Goal: Information Seeking & Learning: Learn about a topic

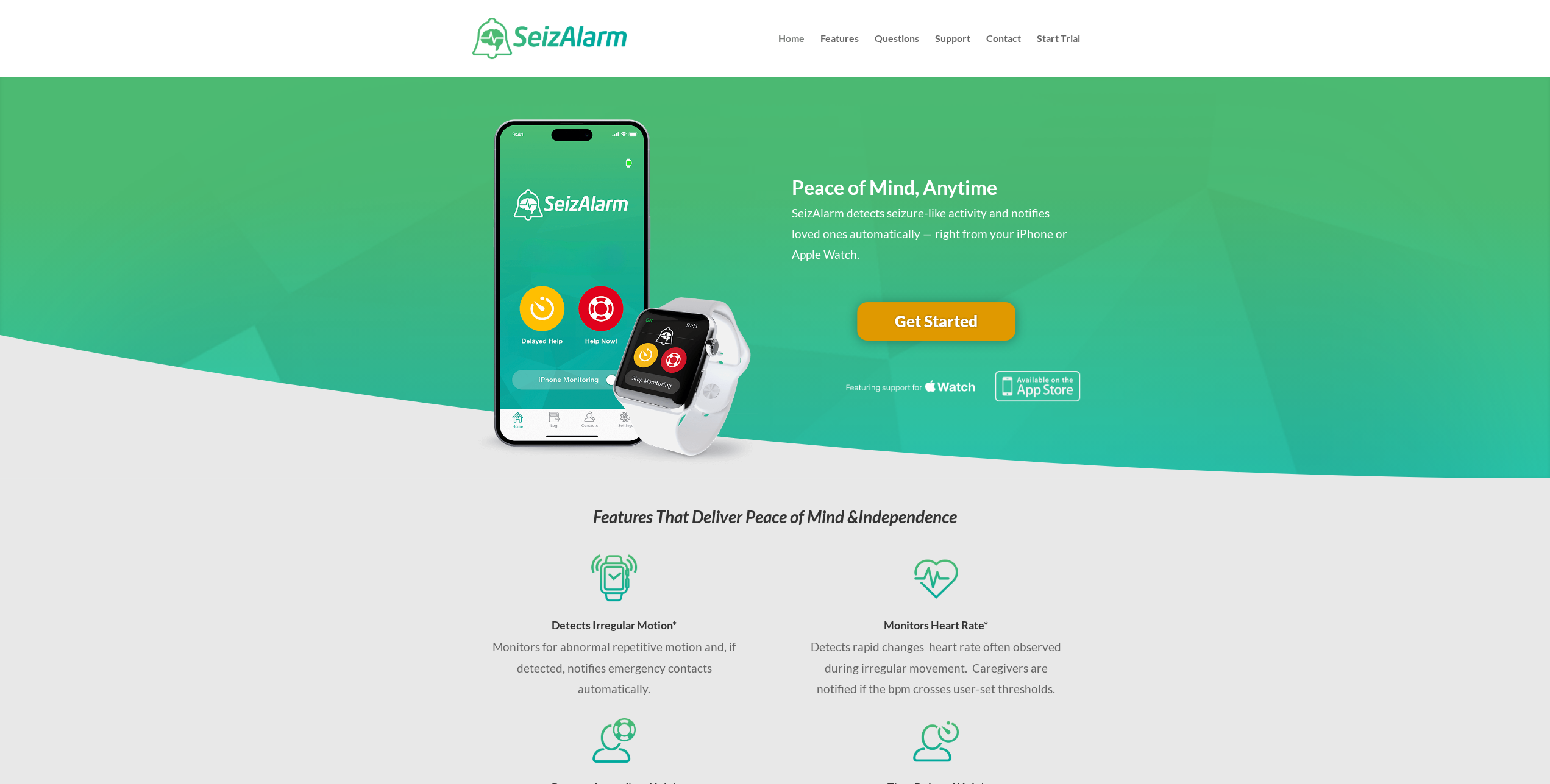
click at [796, 39] on link "Home" at bounding box center [791, 55] width 26 height 43
click at [843, 39] on link "Features" at bounding box center [839, 55] width 39 height 43
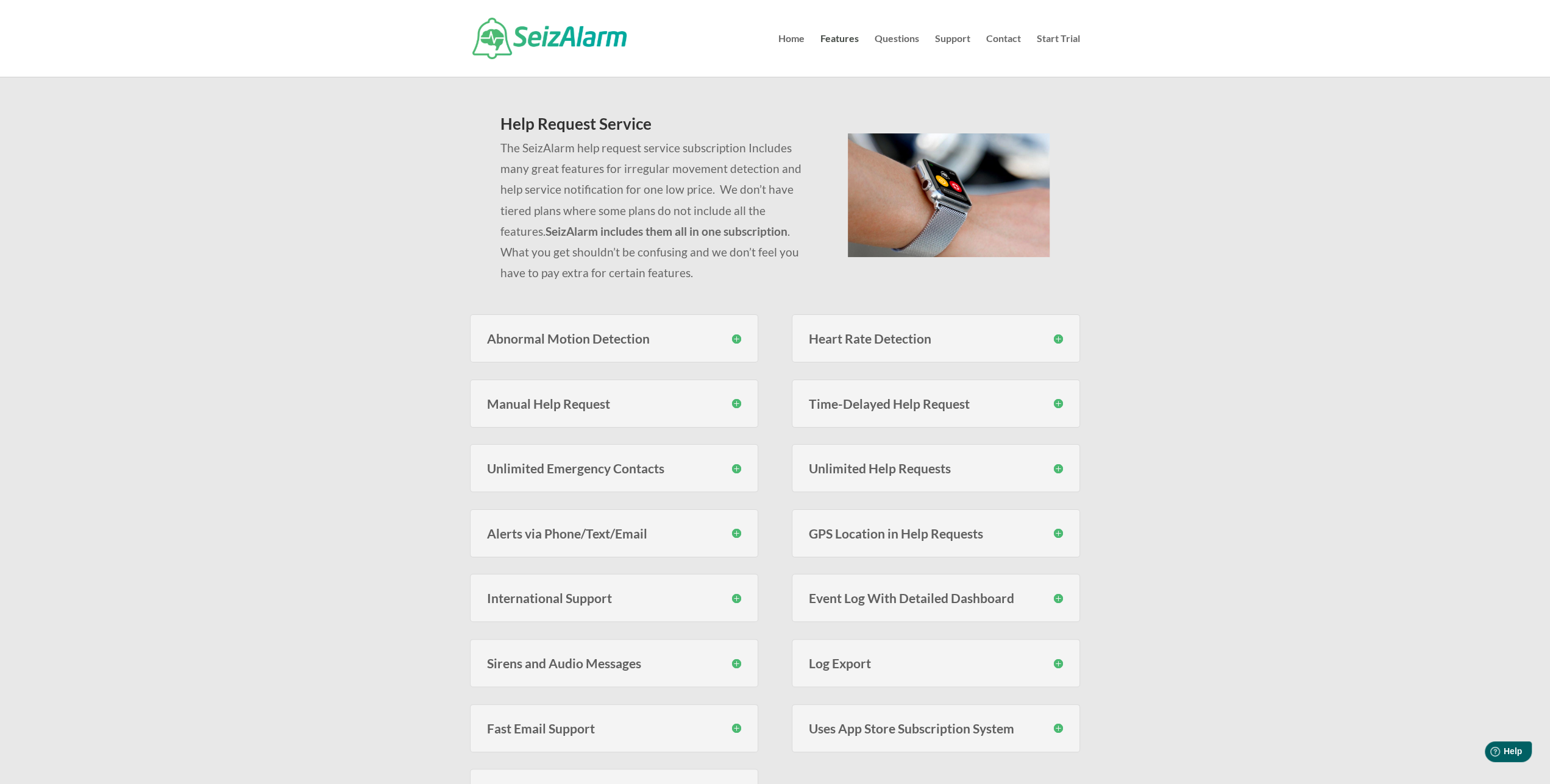
click at [608, 335] on h3 "Abnormal Motion Detection" at bounding box center [614, 338] width 254 height 13
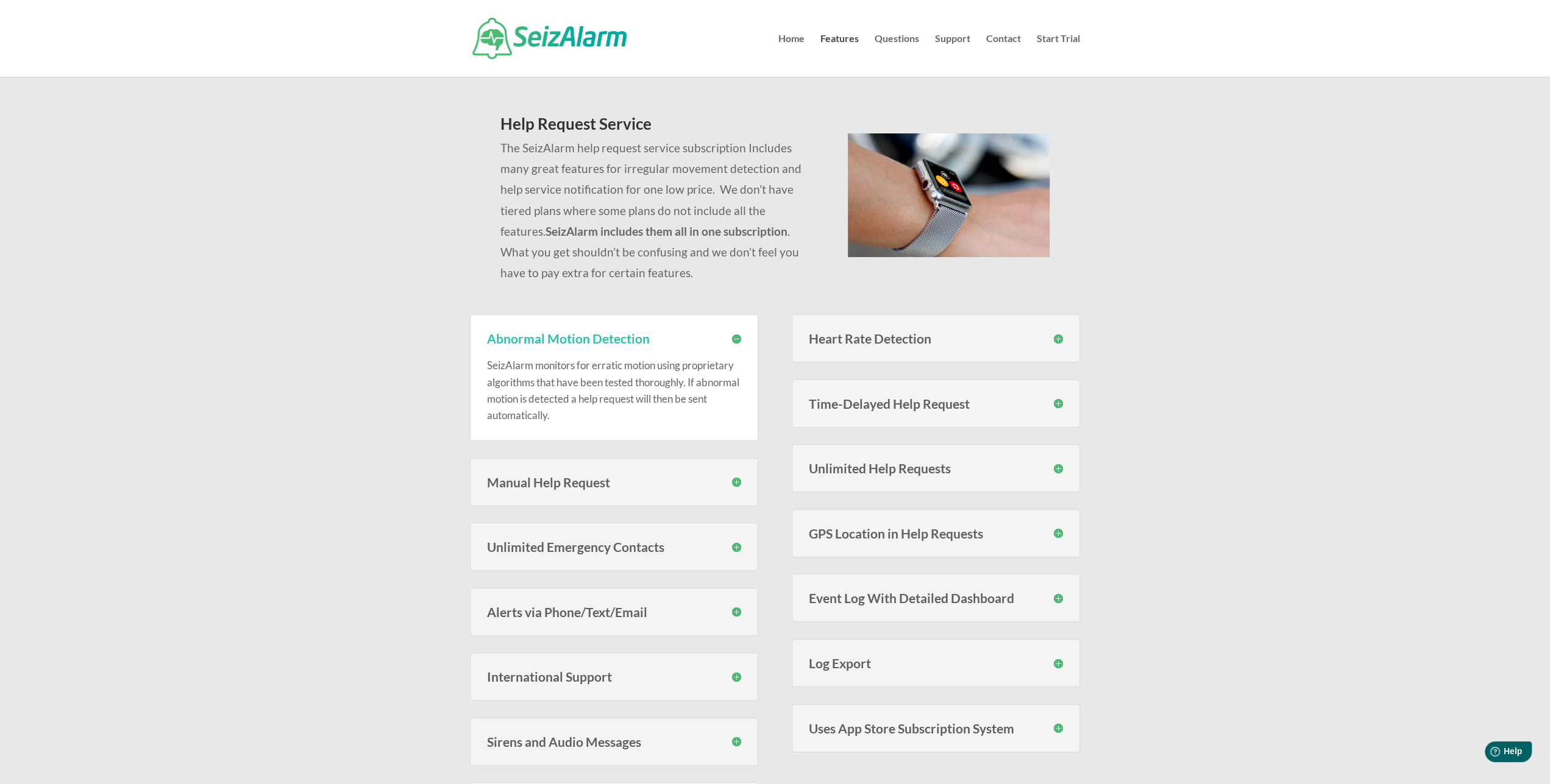
click at [586, 336] on h3 "Abnormal Motion Detection" at bounding box center [614, 338] width 254 height 13
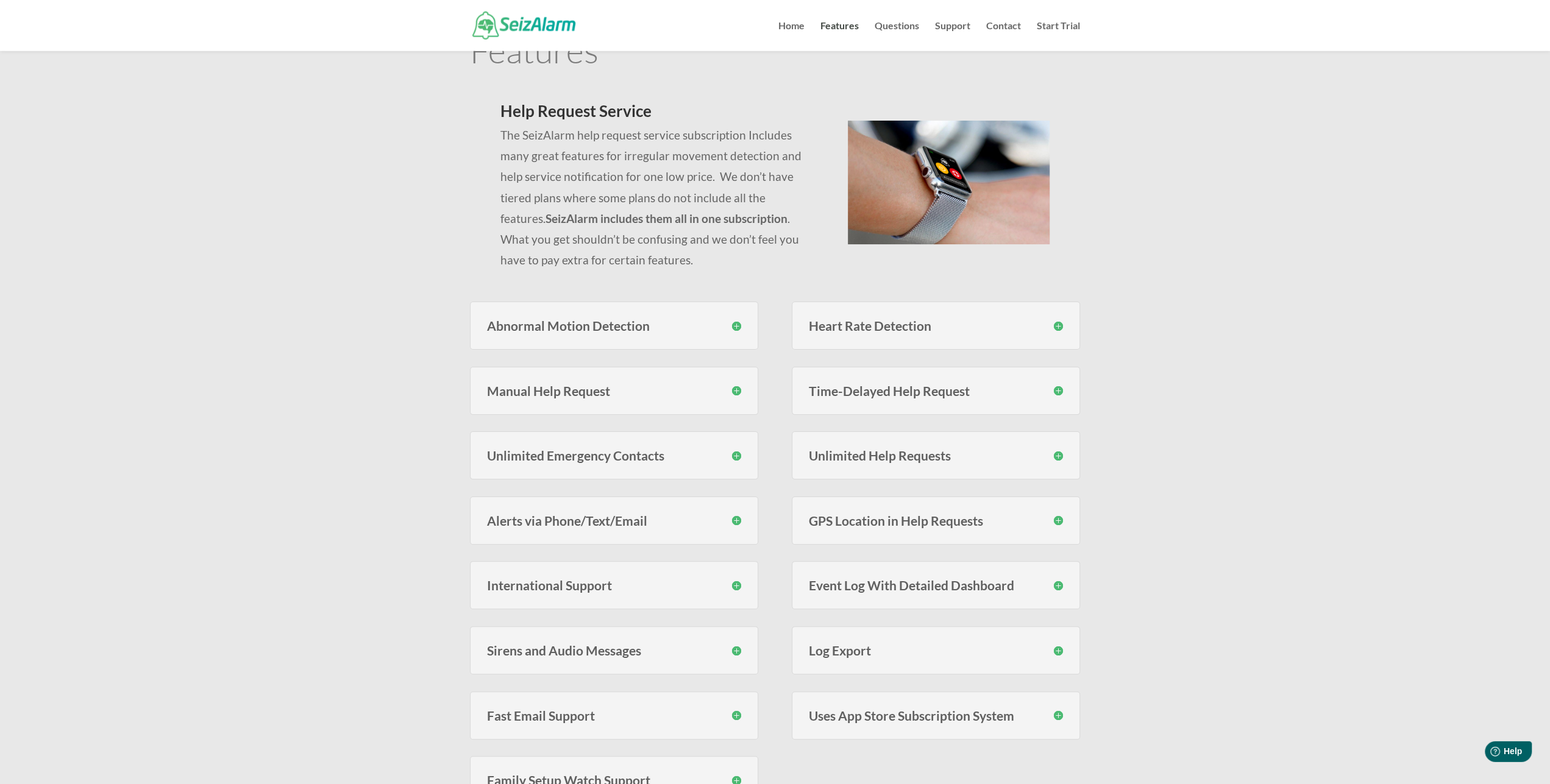
scroll to position [253, 0]
